Goal: Book appointment/travel/reservation

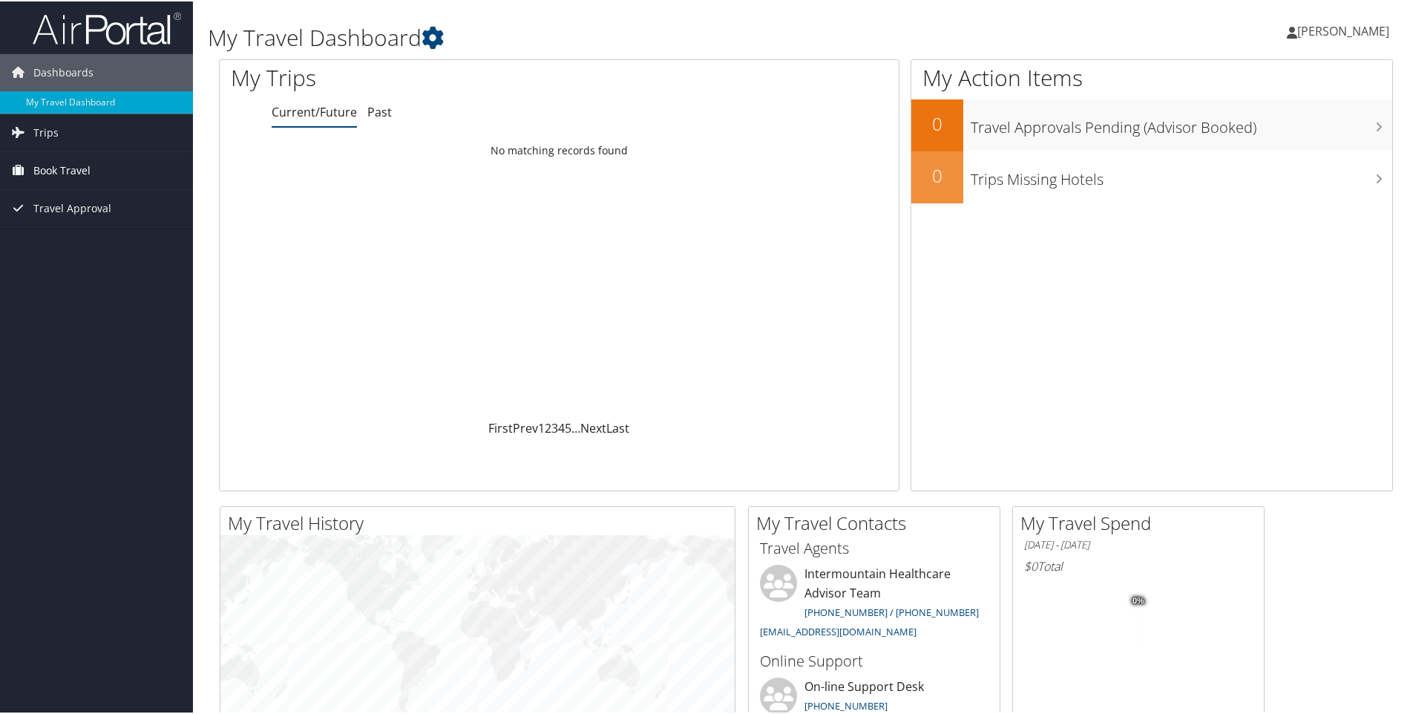
click at [42, 158] on span "Book Travel" at bounding box center [61, 169] width 57 height 37
click at [52, 239] on link "Book/Manage Online Trips" at bounding box center [96, 243] width 193 height 22
